Goal: Transaction & Acquisition: Purchase product/service

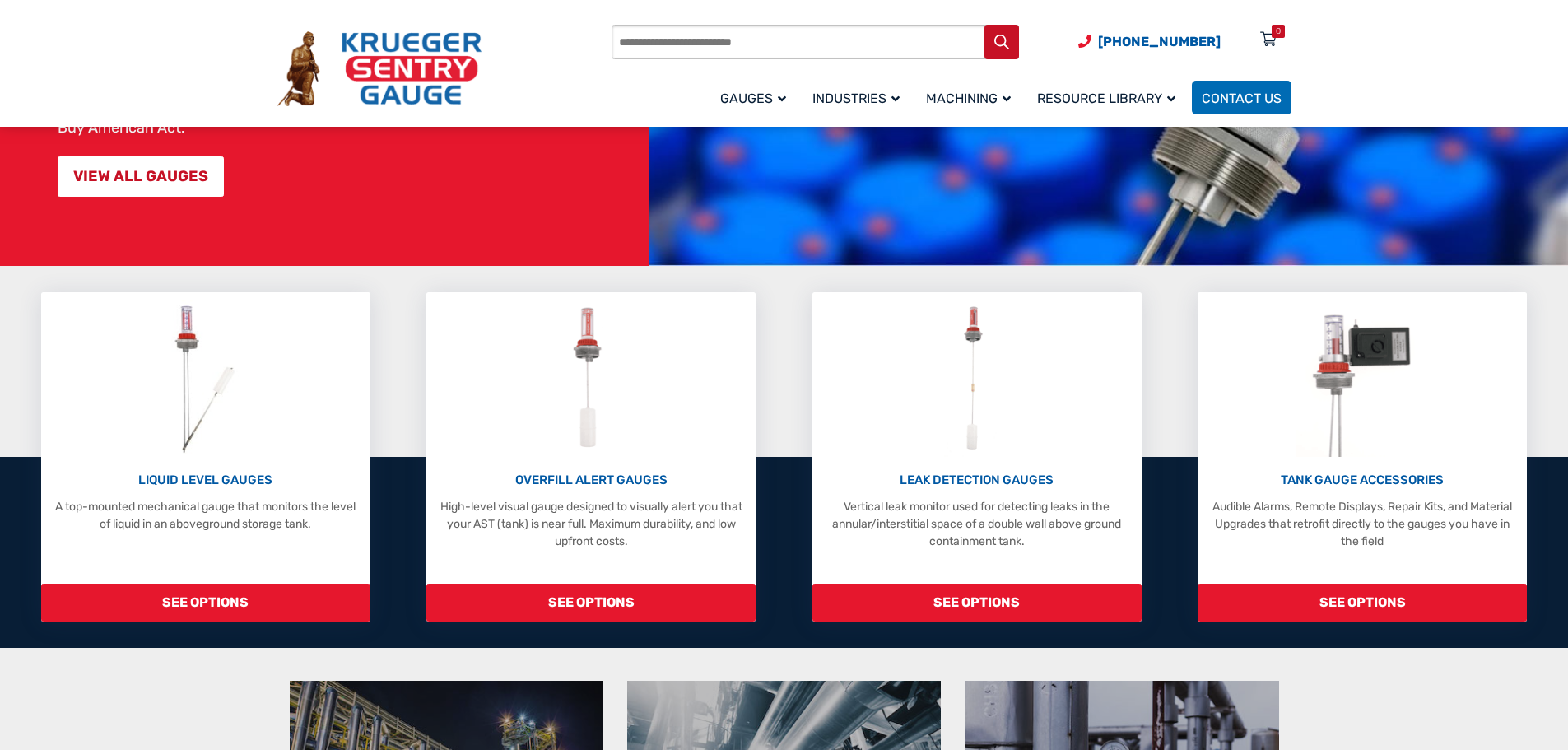
scroll to position [329, 0]
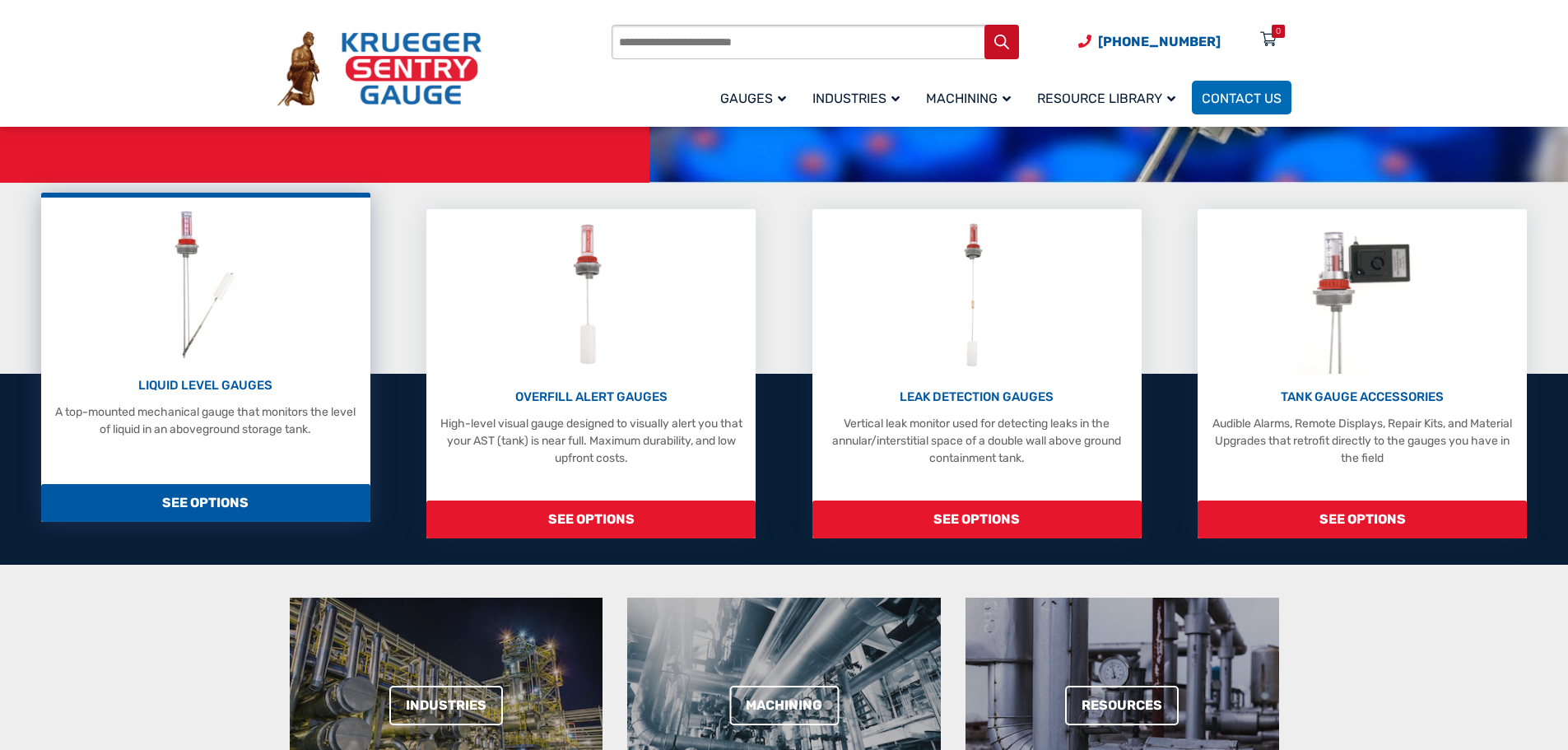
click at [222, 500] on span "SEE OPTIONS" at bounding box center [205, 502] width 329 height 38
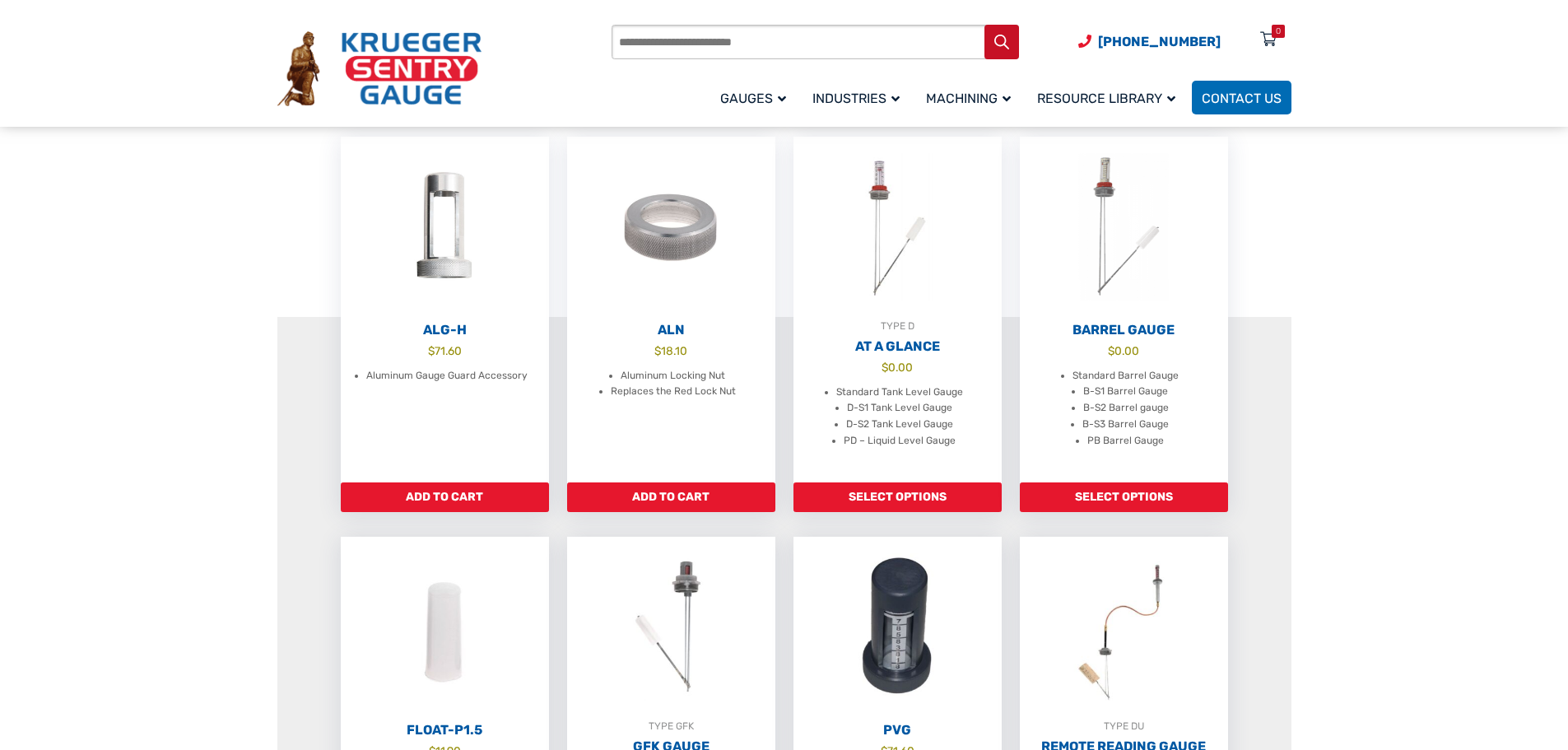
scroll to position [493, 0]
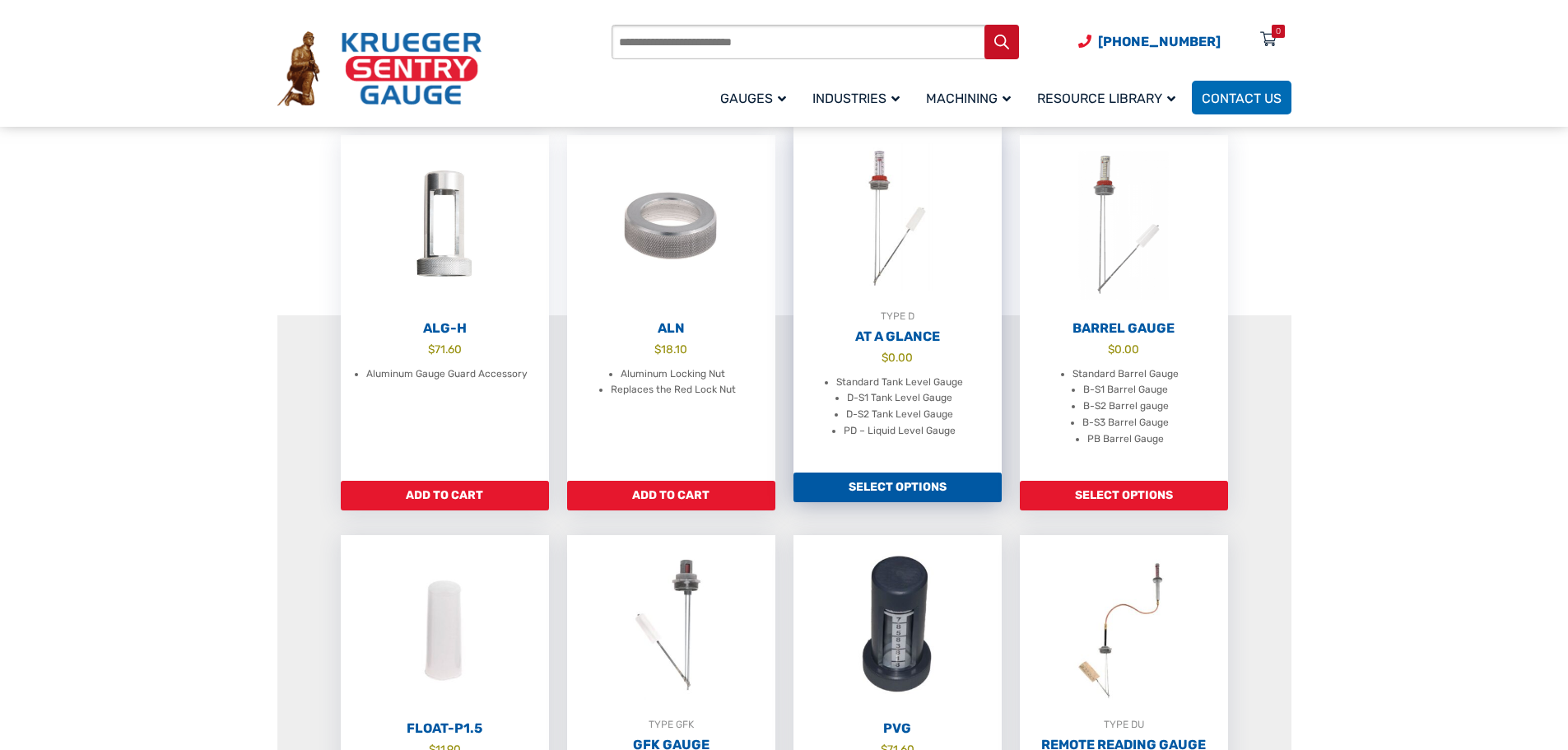
click at [967, 498] on link "Select options" at bounding box center [897, 487] width 208 height 30
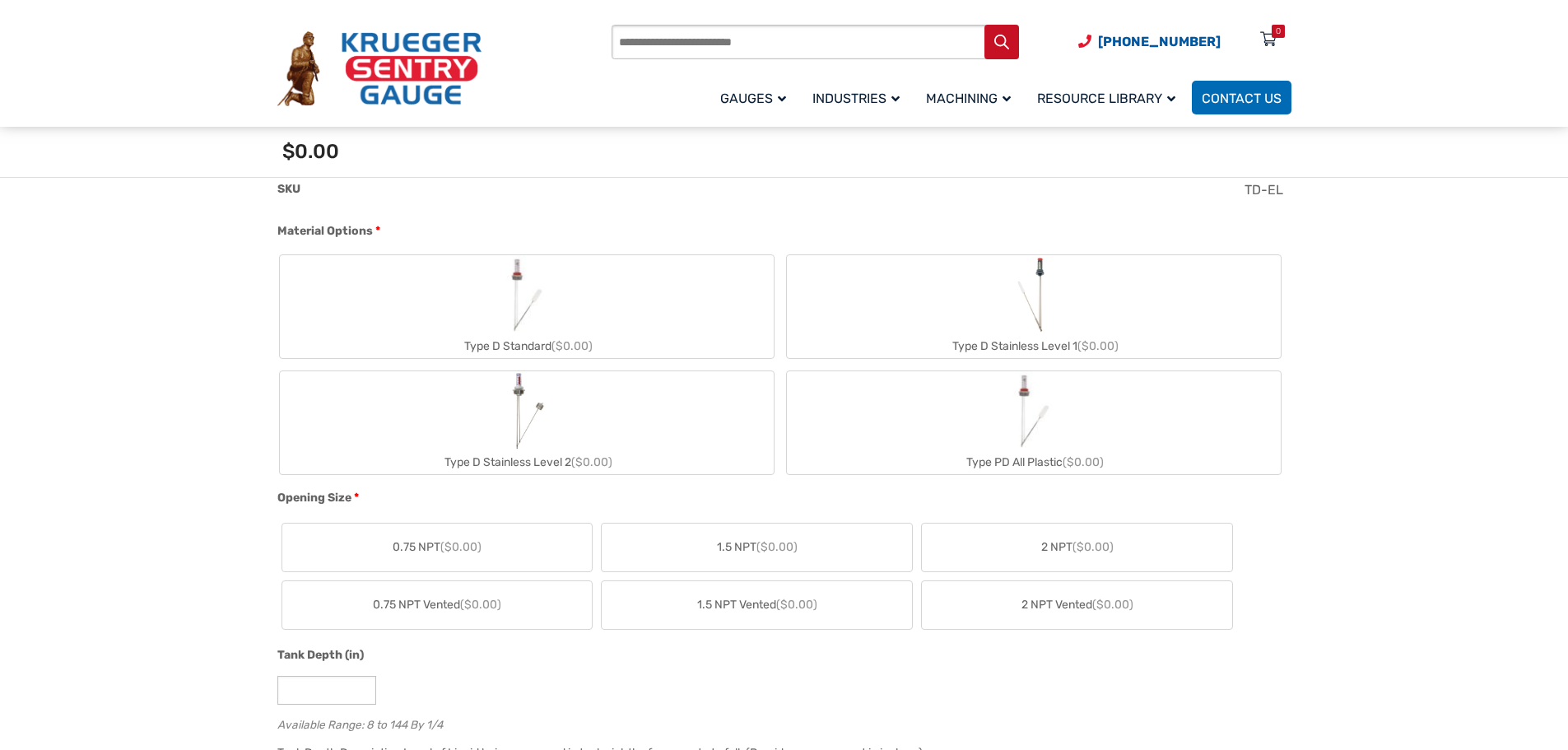
scroll to position [576, 0]
click at [1098, 549] on span "($0.00)" at bounding box center [1093, 546] width 41 height 14
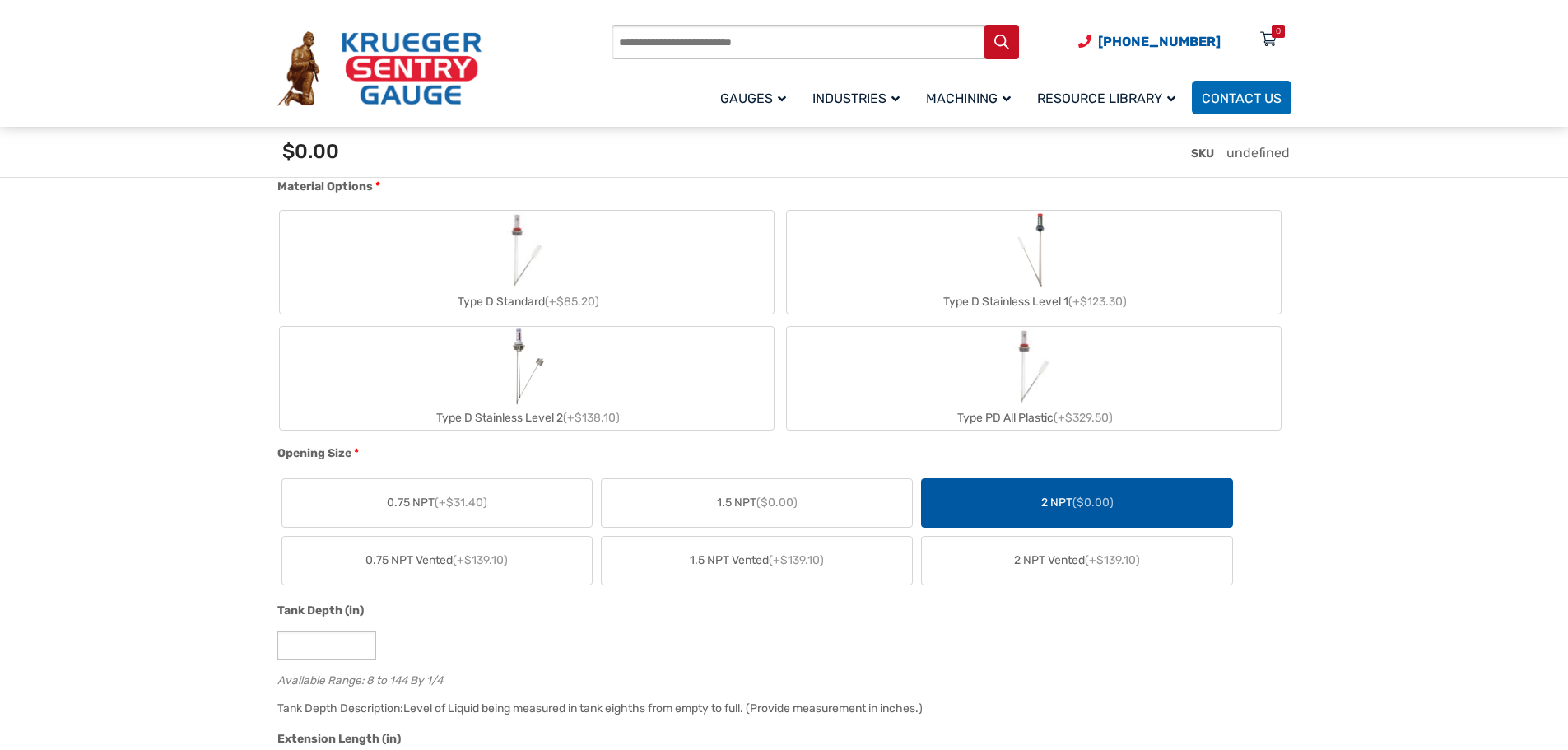
scroll to position [740, 0]
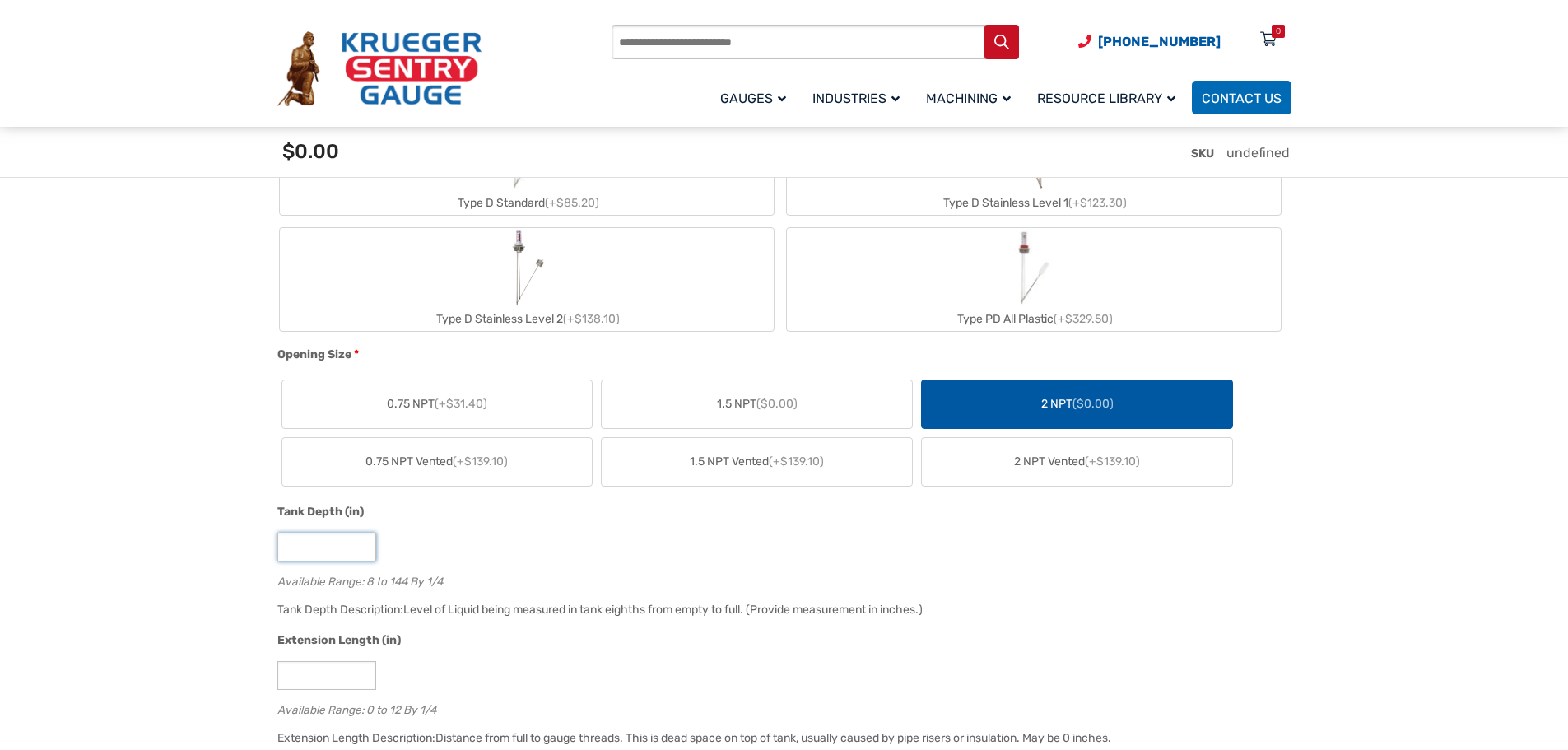
drag, startPoint x: 344, startPoint y: 556, endPoint x: 178, endPoint y: 546, distance: 166.3
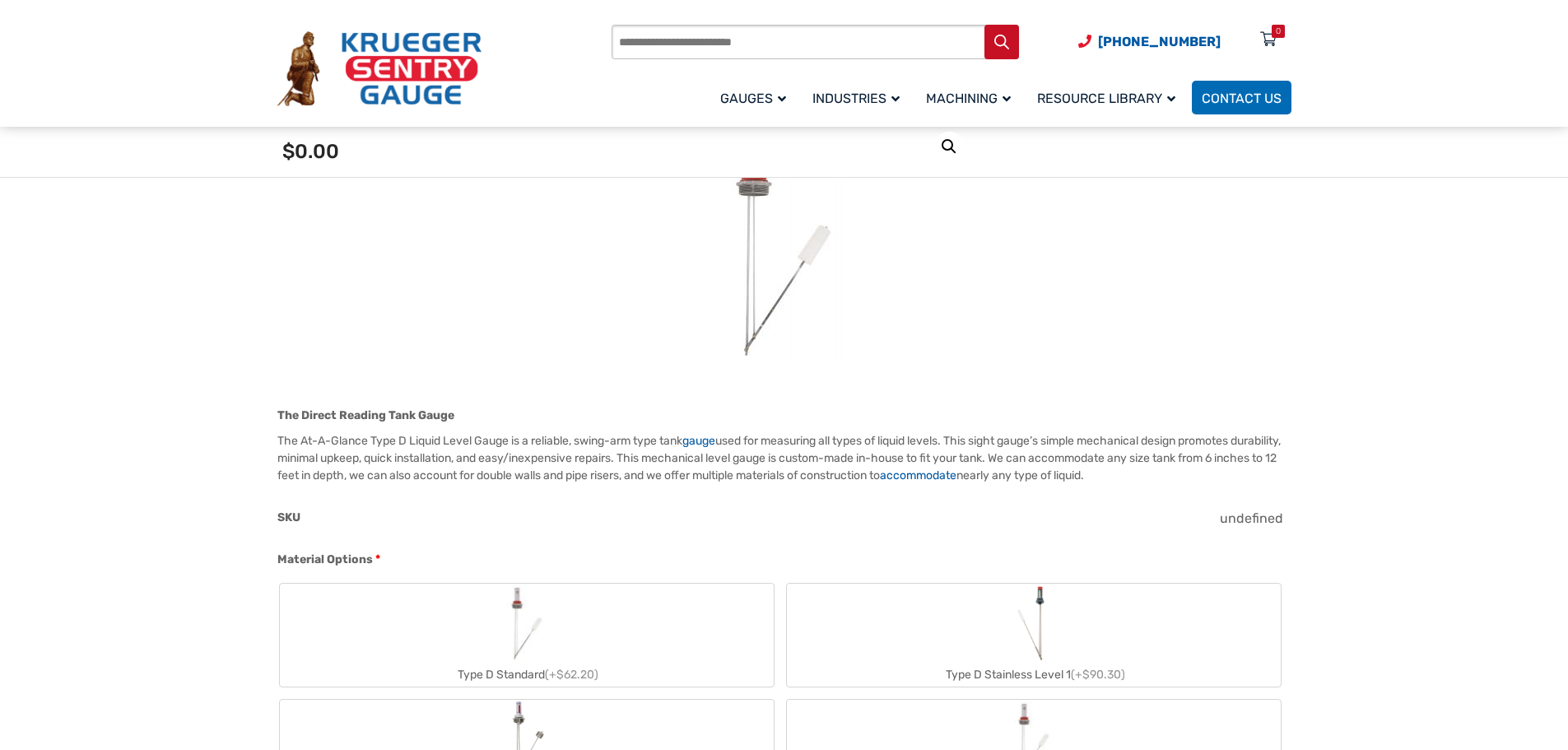
scroll to position [164, 0]
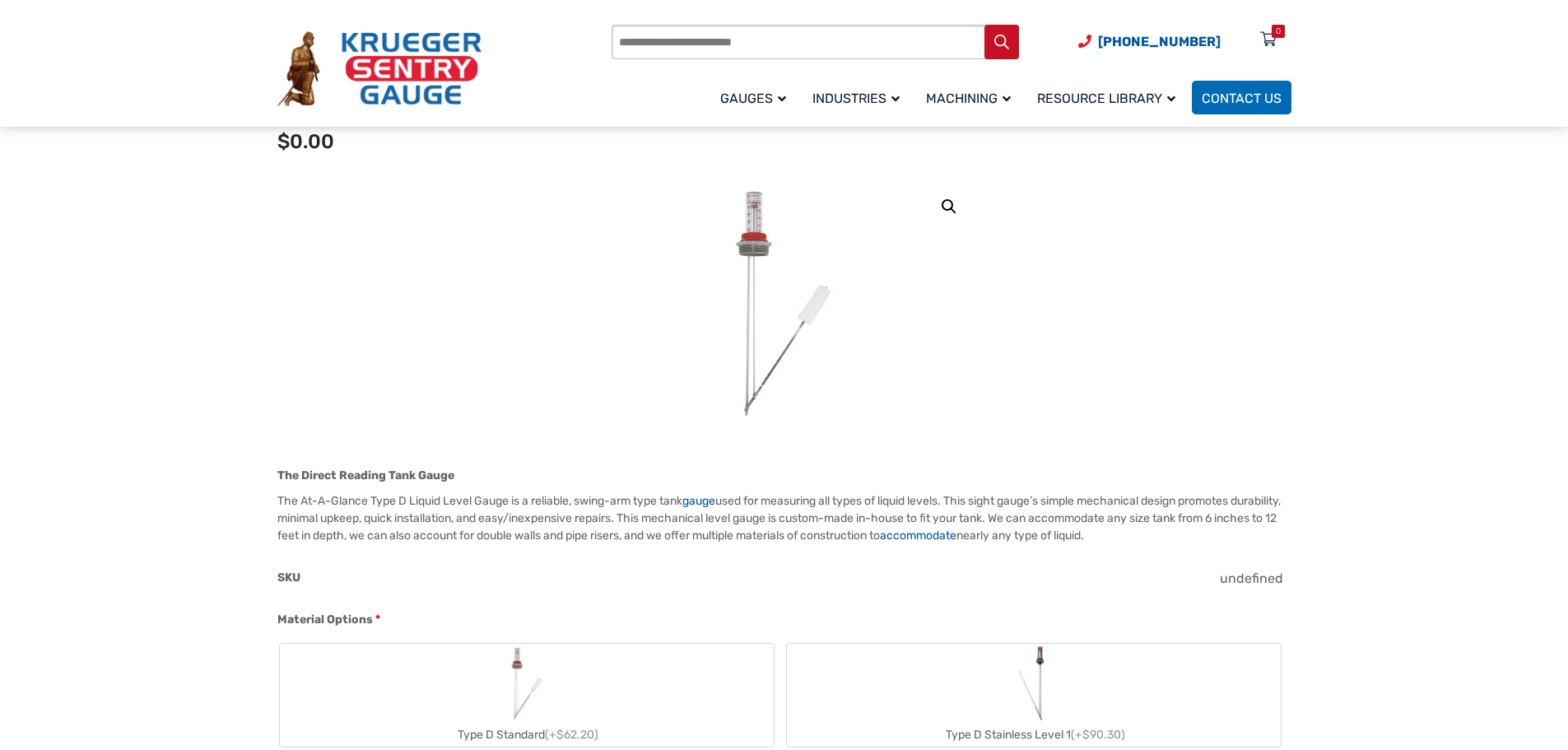
type input "**"
